Goal: Navigation & Orientation: Find specific page/section

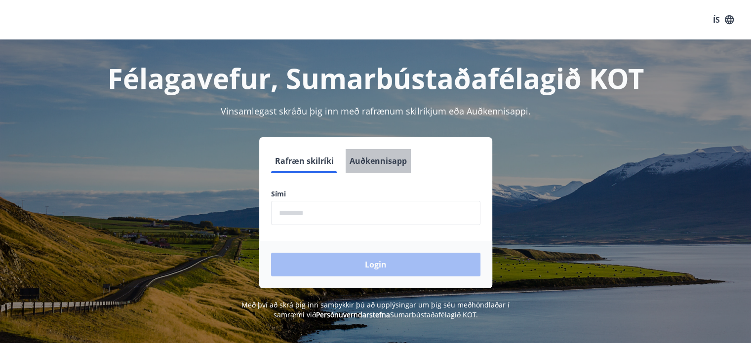
click at [382, 161] on button "Auðkennisapp" at bounding box center [378, 161] width 65 height 24
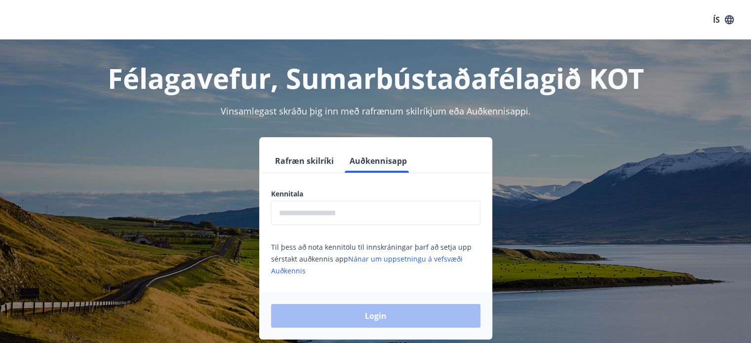
click at [361, 222] on input "text" at bounding box center [375, 213] width 209 height 24
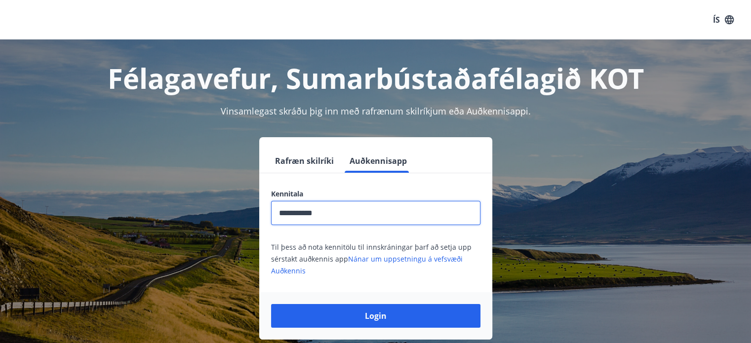
type input "**********"
click at [271, 304] on button "Login" at bounding box center [375, 316] width 209 height 24
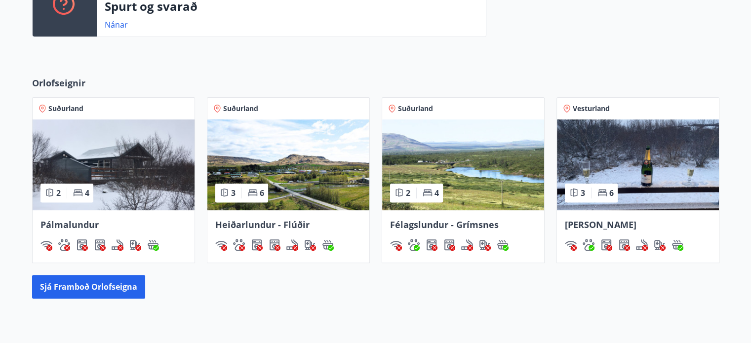
scroll to position [306, 0]
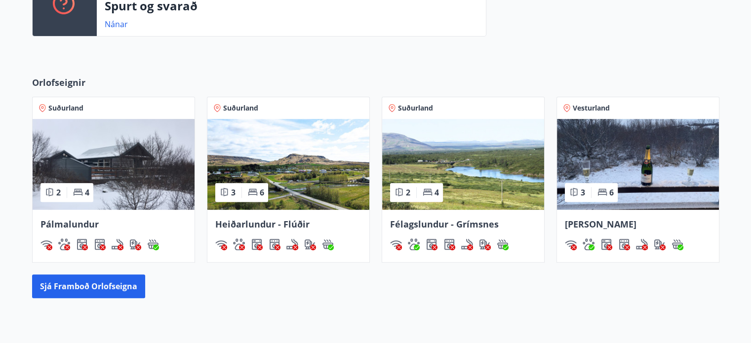
click at [625, 188] on img at bounding box center [638, 164] width 162 height 91
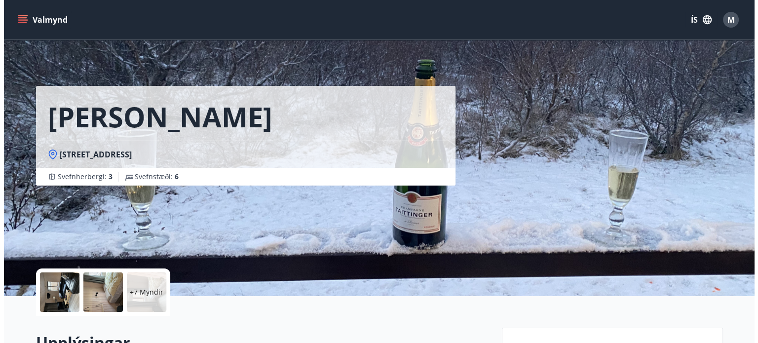
scroll to position [191, 0]
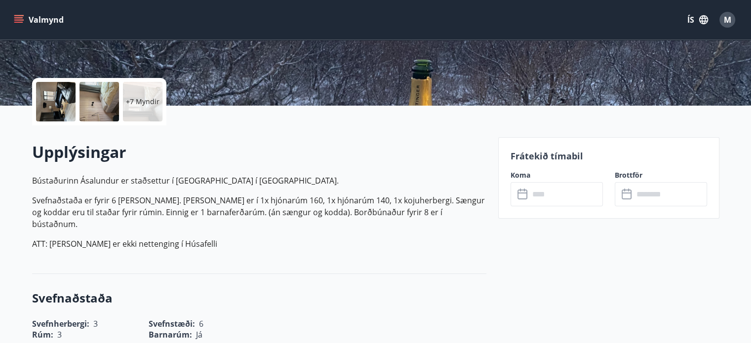
click at [149, 100] on p "+7 Myndir" at bounding box center [143, 102] width 34 height 10
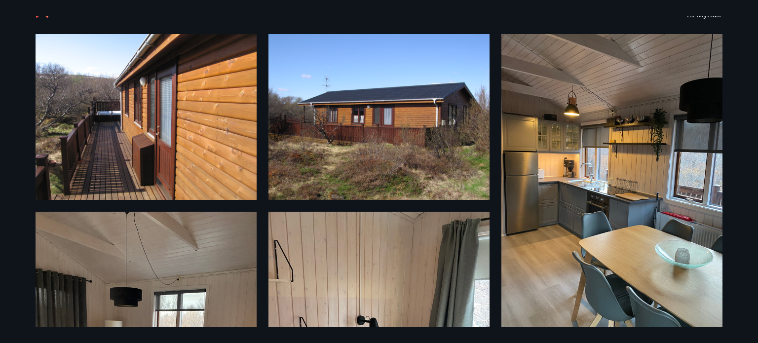
scroll to position [22, 0]
drag, startPoint x: 637, startPoint y: 237, endPoint x: 555, endPoint y: 220, distance: 83.6
click at [555, 220] on img at bounding box center [612, 181] width 221 height 295
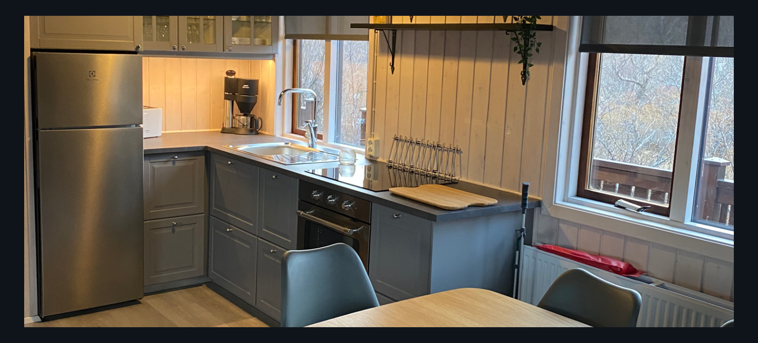
scroll to position [381, 0]
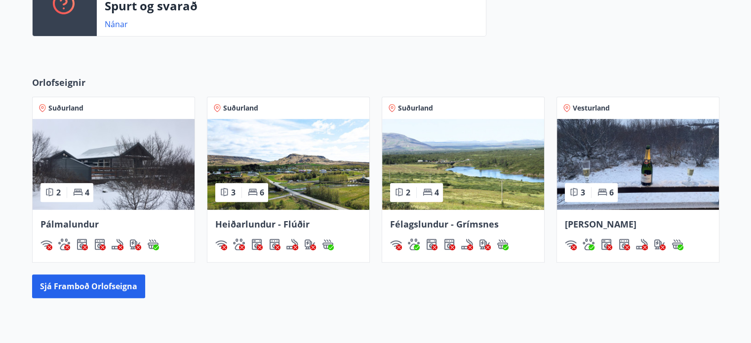
scroll to position [314, 0]
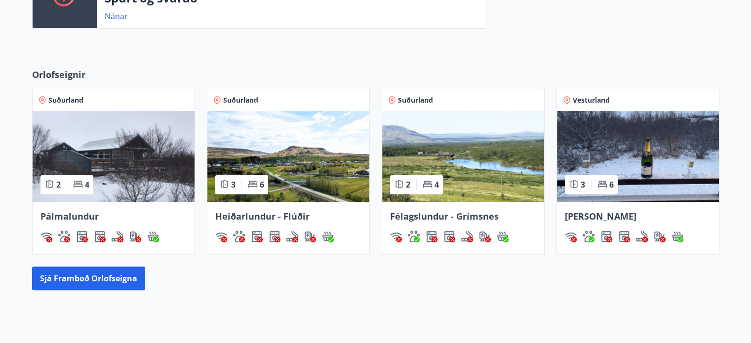
click at [689, 120] on img at bounding box center [638, 156] width 162 height 91
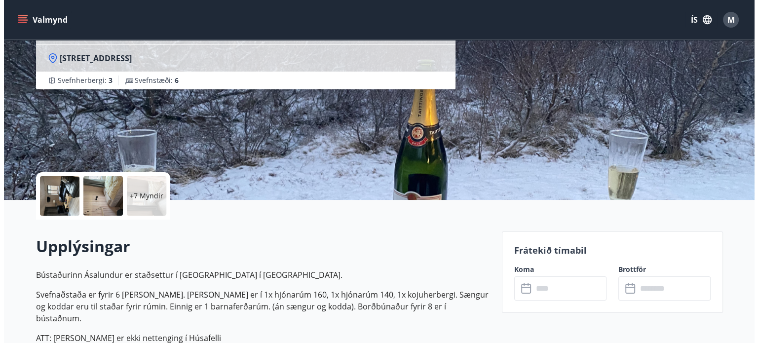
scroll to position [97, 0]
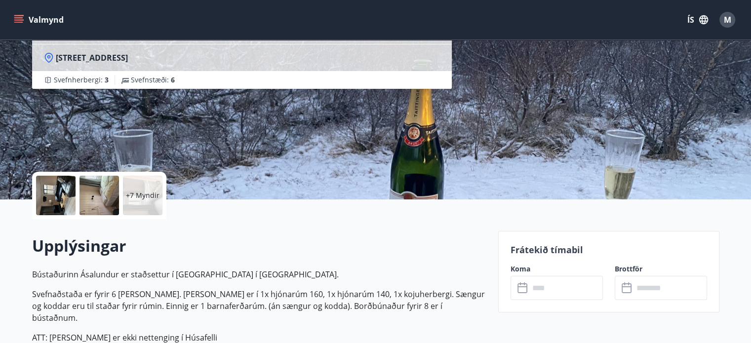
click at [159, 193] on div "+7 Myndir" at bounding box center [142, 195] width 39 height 39
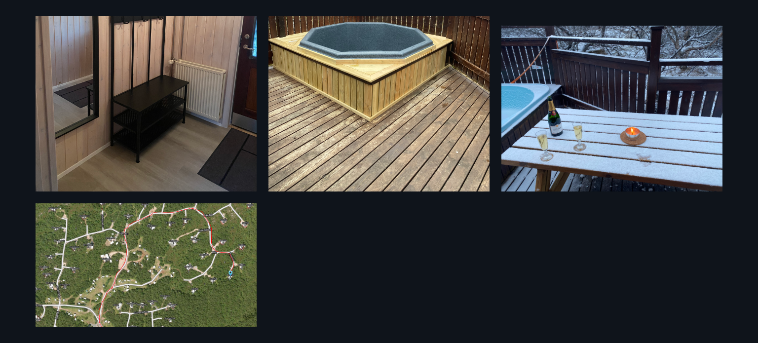
scroll to position [950, 0]
click at [170, 239] on img at bounding box center [146, 304] width 221 height 203
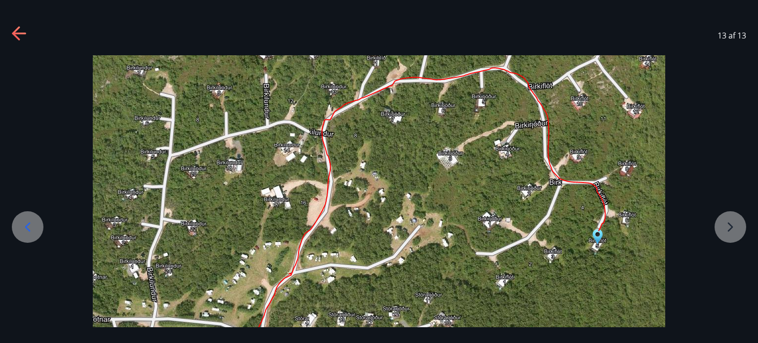
click at [12, 36] on icon at bounding box center [20, 34] width 16 height 16
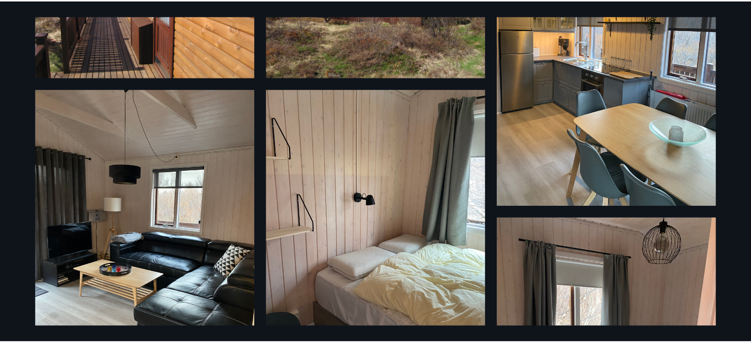
scroll to position [0, 0]
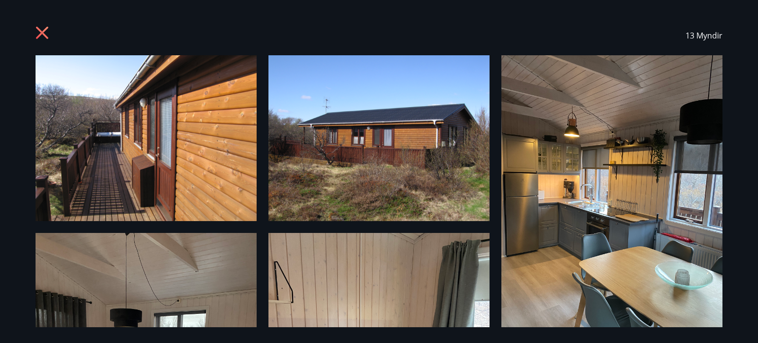
click at [45, 33] on icon at bounding box center [44, 34] width 16 height 16
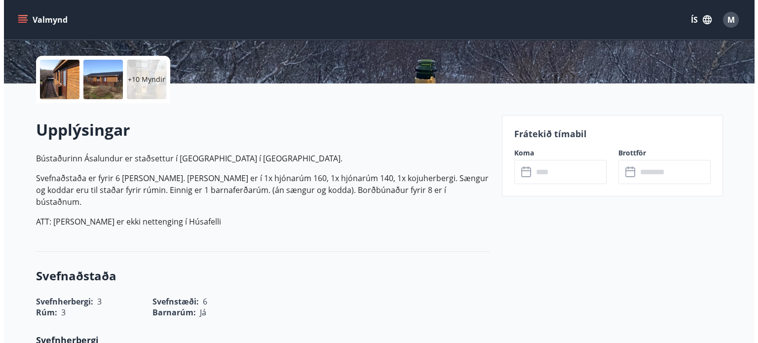
scroll to position [213, 0]
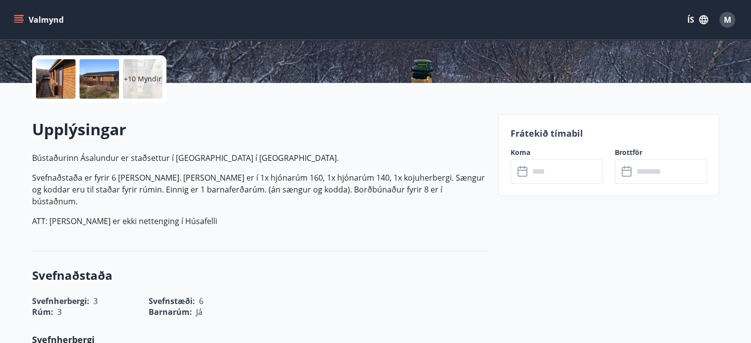
click at [148, 79] on p "+10 Myndir" at bounding box center [143, 79] width 38 height 10
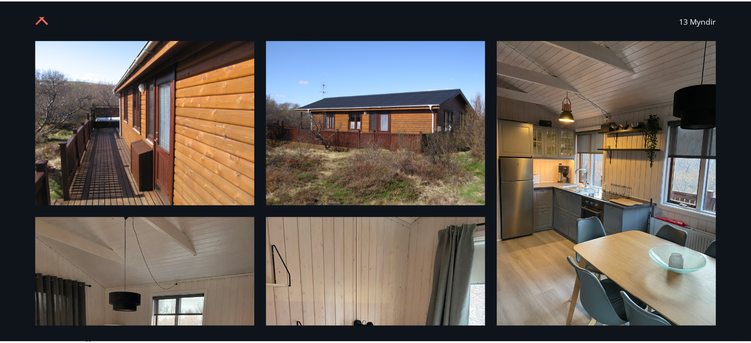
scroll to position [0, 0]
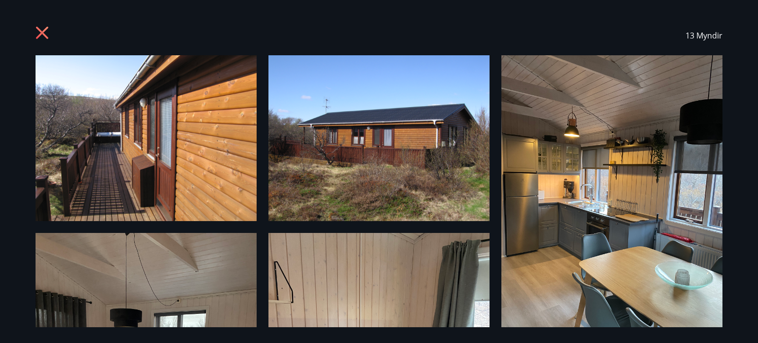
click at [46, 27] on icon at bounding box center [42, 33] width 12 height 12
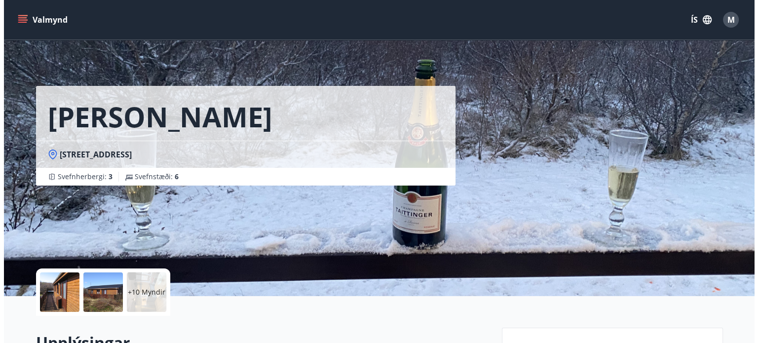
scroll to position [122, 0]
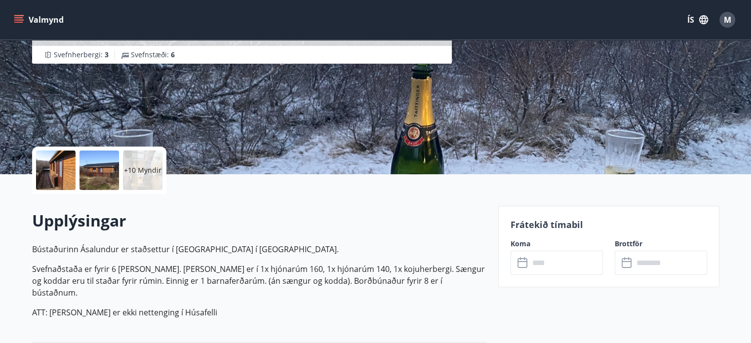
click at [154, 157] on div "+10 Myndir" at bounding box center [142, 170] width 39 height 39
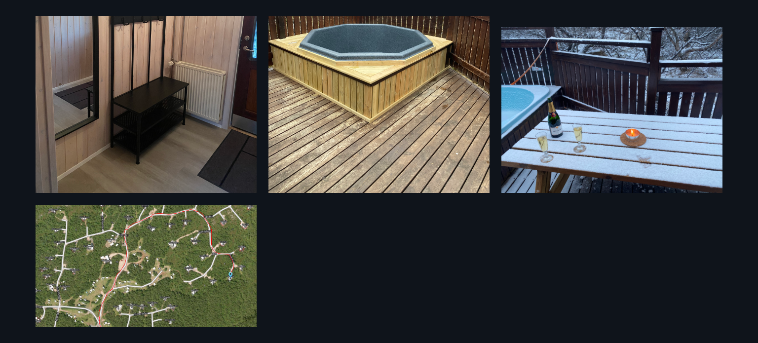
scroll to position [1031, 0]
